Goal: Information Seeking & Learning: Learn about a topic

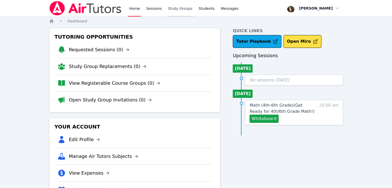
click at [167, 9] on link "Study Groups" at bounding box center [180, 8] width 27 height 16
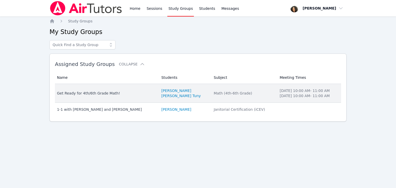
click at [108, 94] on div "Get Ready for 4th/6th Grade Math!" at bounding box center [106, 93] width 98 height 5
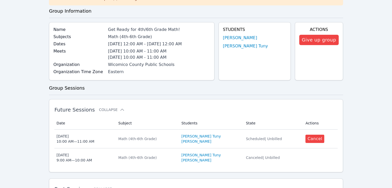
scroll to position [40, 0]
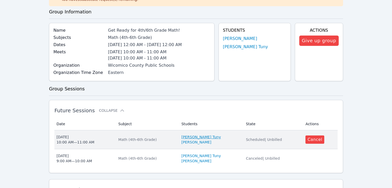
click at [192, 136] on link "[PERSON_NAME] Tuny" at bounding box center [200, 136] width 39 height 5
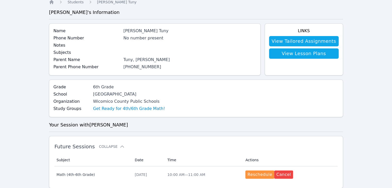
scroll to position [18, 0]
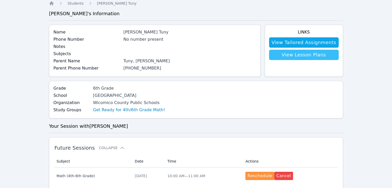
click at [292, 56] on link "View Lesson Plans" at bounding box center [304, 55] width 70 height 10
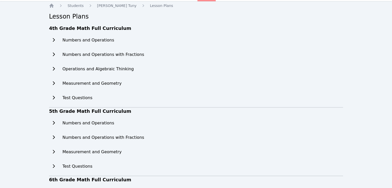
scroll to position [16, 0]
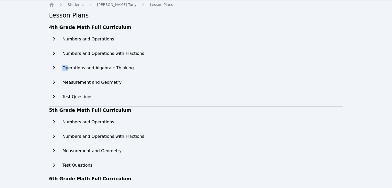
drag, startPoint x: 68, startPoint y: 69, endPoint x: 53, endPoint y: 67, distance: 14.5
click at [53, 67] on div "Operations and Algebraic Thinking" at bounding box center [96, 68] width 95 height 10
click at [53, 67] on icon at bounding box center [53, 68] width 5 height 4
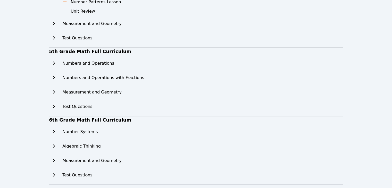
scroll to position [156, 0]
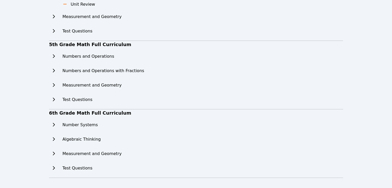
click at [54, 140] on icon at bounding box center [53, 139] width 5 height 4
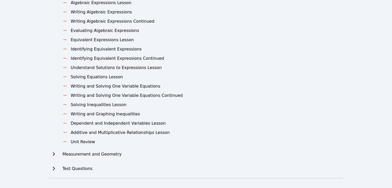
scroll to position [323, 0]
click at [53, 169] on icon at bounding box center [53, 168] width 5 height 4
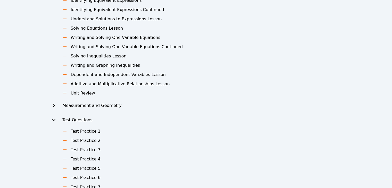
scroll to position [374, 0]
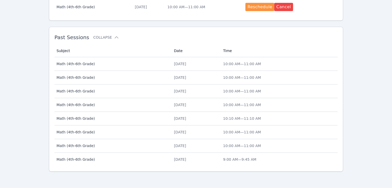
scroll to position [18, 0]
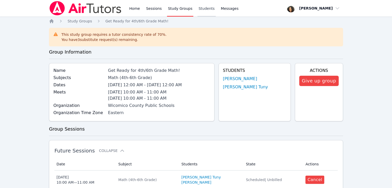
click at [197, 8] on link "Students" at bounding box center [206, 8] width 18 height 16
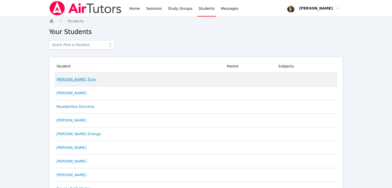
click at [79, 77] on link "[PERSON_NAME] Tuny" at bounding box center [75, 79] width 39 height 5
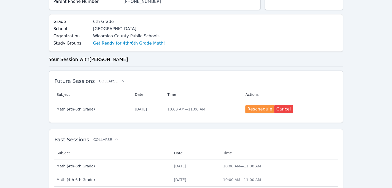
scroll to position [83, 0]
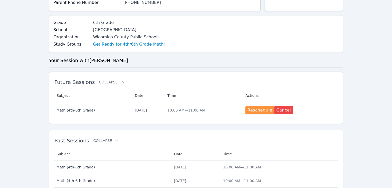
click at [110, 44] on link "Get Ready for 4th/6th Grade Math!" at bounding box center [129, 44] width 72 height 6
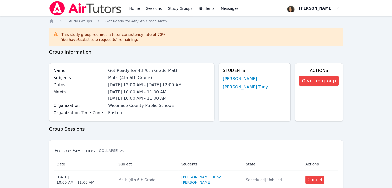
click at [233, 86] on link "[PERSON_NAME] Tuny" at bounding box center [245, 87] width 45 height 6
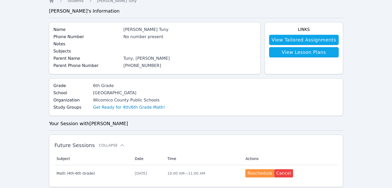
scroll to position [21, 0]
click at [294, 41] on link "View Tailored Assignments" at bounding box center [304, 40] width 70 height 10
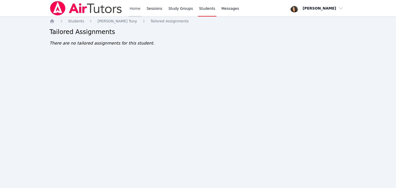
click at [139, 10] on link "Home" at bounding box center [135, 8] width 13 height 16
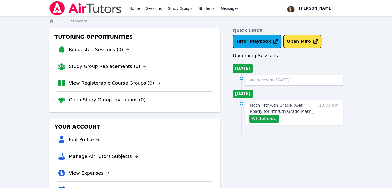
click at [258, 111] on span "Math (4th-6th Grade) ( Get Ready for 4th/6th Grade Math! )" at bounding box center [281, 108] width 65 height 11
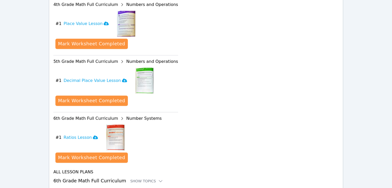
scroll to position [245, 0]
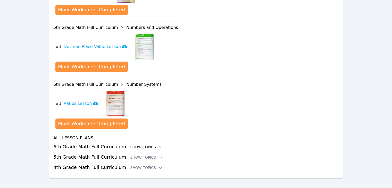
click at [147, 145] on div "Show Topics" at bounding box center [146, 147] width 33 height 5
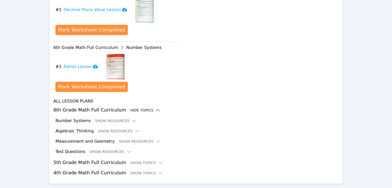
scroll to position [283, 0]
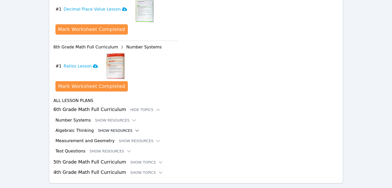
click at [104, 128] on button "Show Resources" at bounding box center [119, 130] width 42 height 5
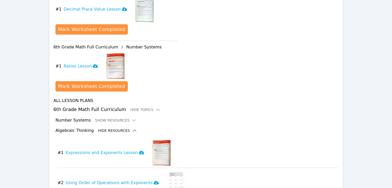
click at [132, 128] on icon at bounding box center [134, 130] width 5 height 5
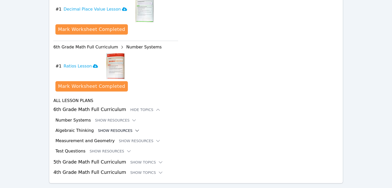
scroll to position [288, 0]
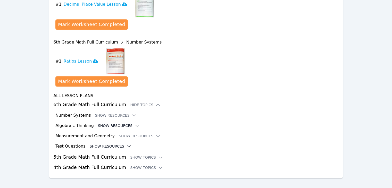
click at [113, 144] on button "Show Resources" at bounding box center [111, 146] width 42 height 5
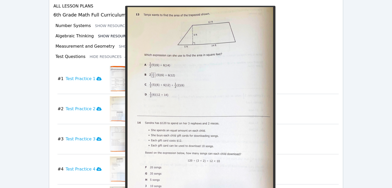
scroll to position [374, 0]
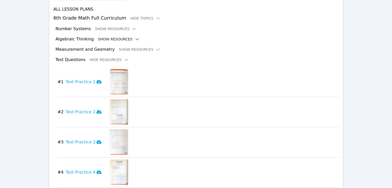
click at [134, 37] on icon at bounding box center [136, 39] width 5 height 5
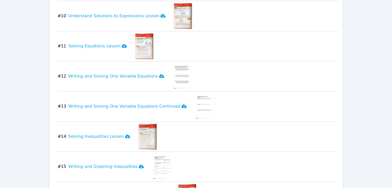
scroll to position [691, 0]
click at [156, 158] on img at bounding box center [162, 166] width 20 height 26
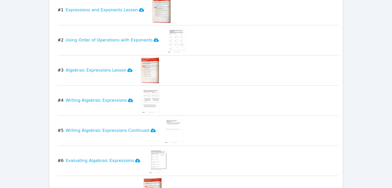
scroll to position [426, 0]
